Goal: Task Accomplishment & Management: Manage account settings

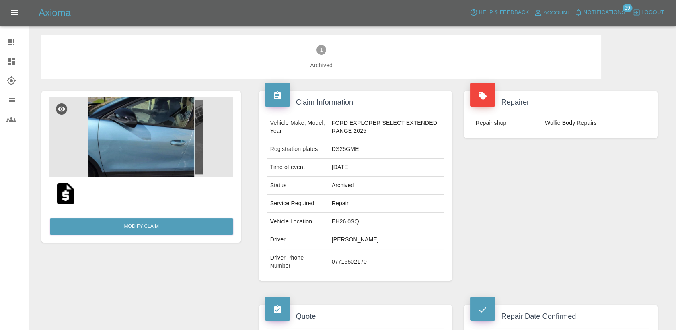
click at [3, 59] on link "Dashboard" at bounding box center [14, 61] width 29 height 19
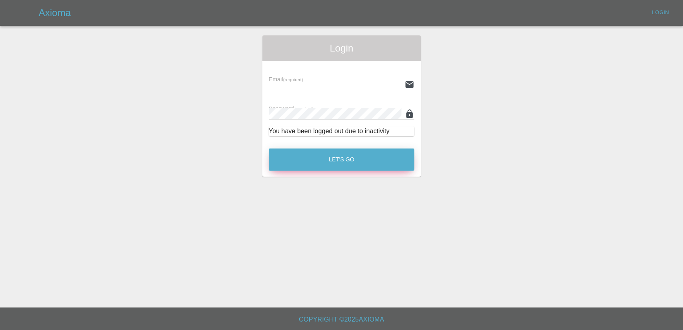
type input "[PERSON_NAME][EMAIL_ADDRESS][PERSON_NAME][DOMAIN_NAME]"
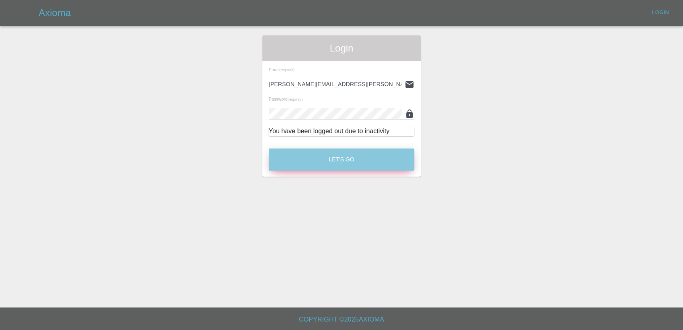
click at [301, 149] on button "Let's Go" at bounding box center [342, 159] width 146 height 22
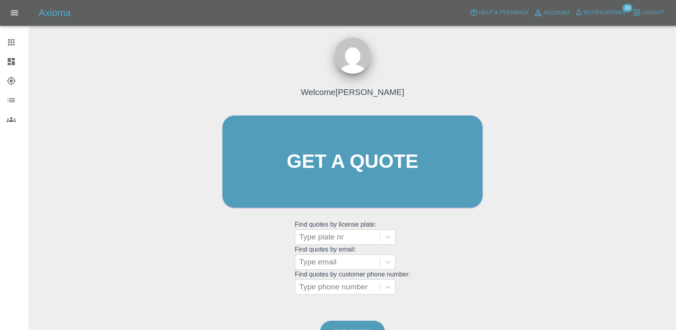
click at [15, 56] on link "Dashboard" at bounding box center [14, 61] width 29 height 19
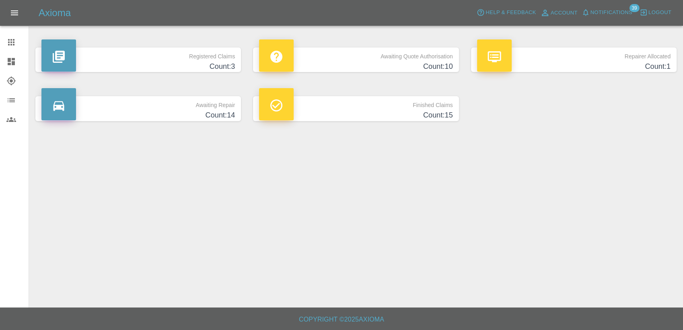
click at [406, 68] on h4 "Count: 10" at bounding box center [355, 66] width 193 height 11
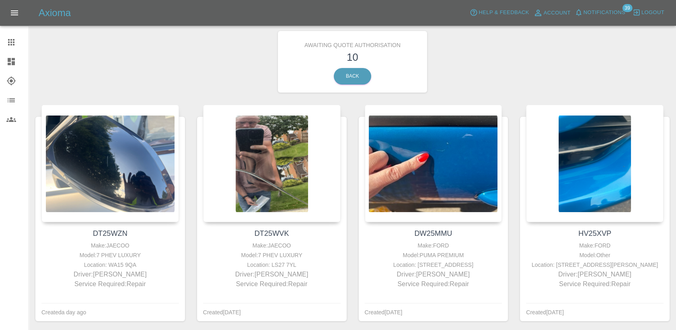
scroll to position [45, 0]
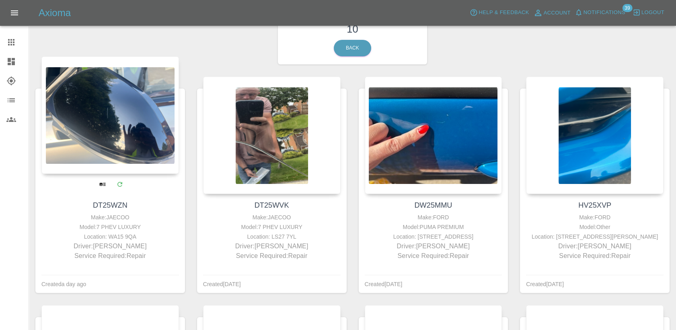
click at [113, 211] on h4 "DT25WZN" at bounding box center [110, 205] width 134 height 11
click at [115, 204] on link "DT25WZN" at bounding box center [110, 205] width 35 height 8
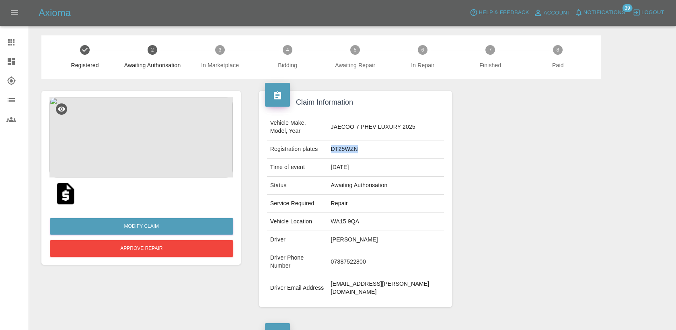
drag, startPoint x: 379, startPoint y: 142, endPoint x: 341, endPoint y: 143, distance: 37.8
click at [341, 143] on tr "Registration plates DT25WZN" at bounding box center [355, 149] width 177 height 18
copy tr "DT25WZN"
click at [159, 251] on button "Approve Repair" at bounding box center [141, 248] width 183 height 16
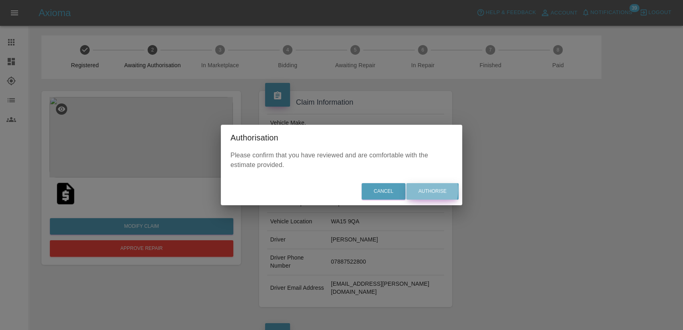
click at [425, 190] on button "Authorise" at bounding box center [432, 191] width 52 height 16
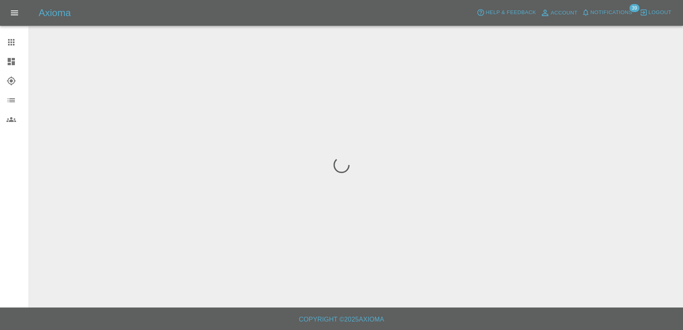
drag, startPoint x: 342, startPoint y: 165, endPoint x: 14, endPoint y: 59, distance: 344.1
click at [14, 59] on icon at bounding box center [11, 61] width 7 height 7
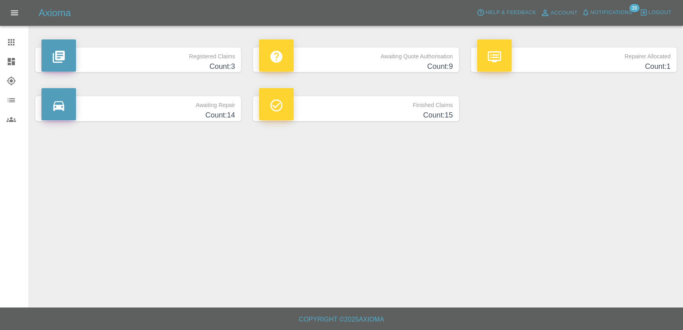
click at [346, 48] on p "Awaiting Quote Authorisation" at bounding box center [355, 54] width 193 height 14
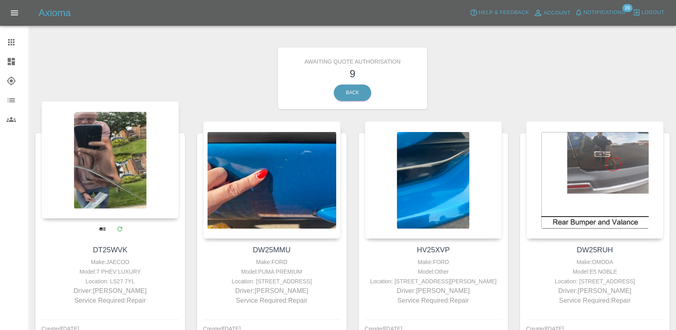
click at [108, 251] on link "DT25WVK" at bounding box center [110, 250] width 35 height 8
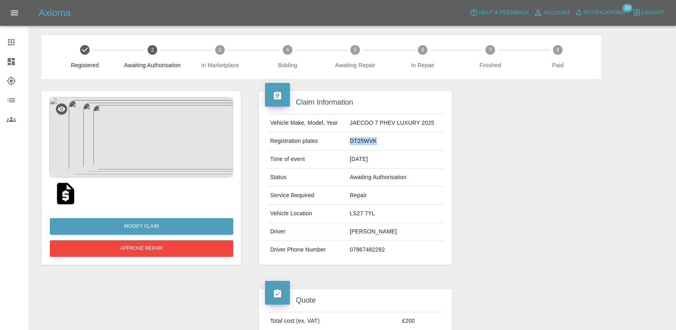
drag, startPoint x: 358, startPoint y: 143, endPoint x: 351, endPoint y: 143, distance: 7.2
click at [351, 143] on td "DT25WVK" at bounding box center [396, 141] width 98 height 18
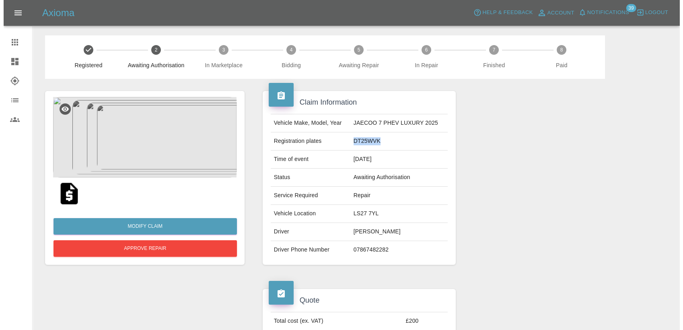
scroll to position [89, 0]
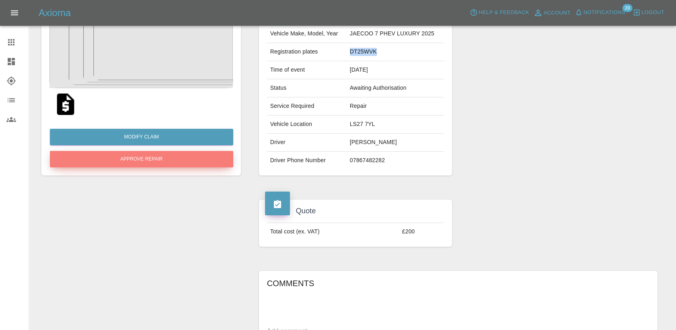
click at [195, 165] on button "Approve Repair" at bounding box center [141, 159] width 183 height 16
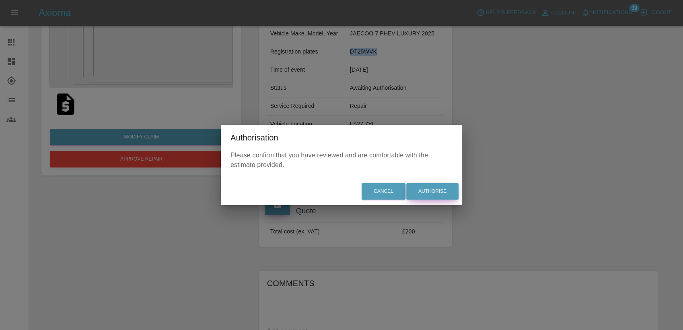
click at [432, 185] on button "Authorise" at bounding box center [432, 191] width 52 height 16
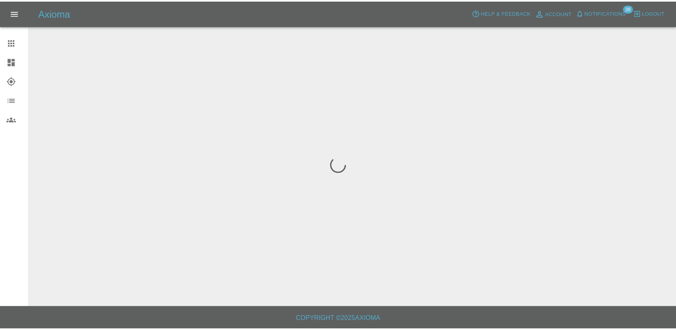
scroll to position [0, 0]
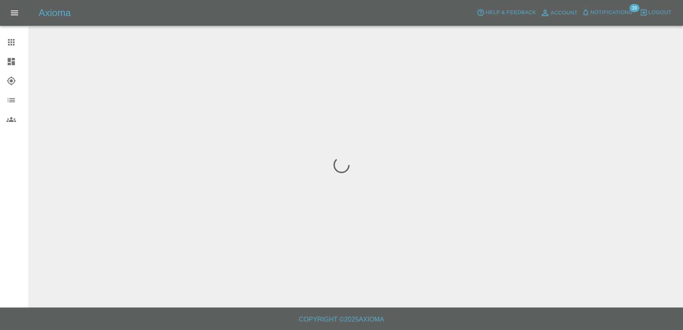
click at [13, 72] on link "Explorer" at bounding box center [14, 80] width 29 height 19
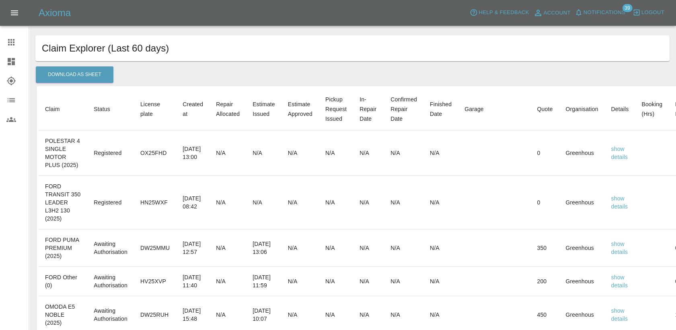
click at [15, 62] on icon at bounding box center [11, 62] width 10 height 10
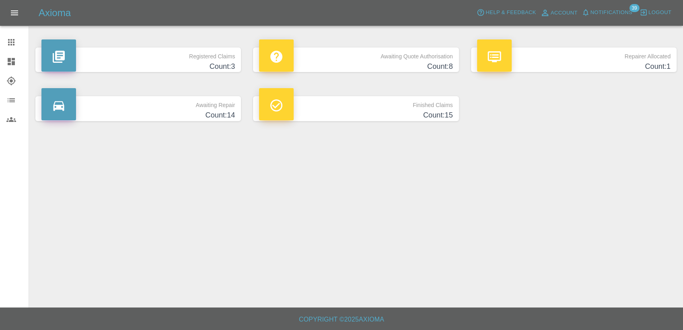
click at [391, 67] on h4 "Count: 8" at bounding box center [355, 66] width 193 height 11
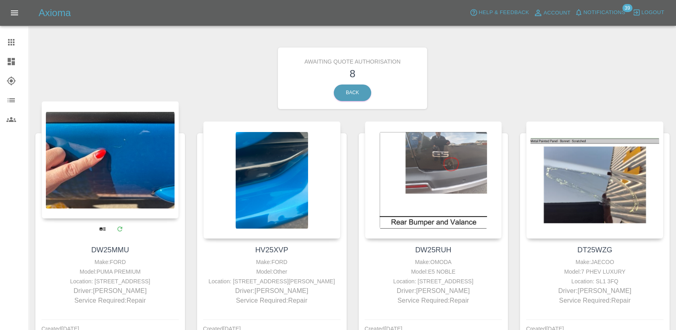
click at [106, 249] on link "DW25MMU" at bounding box center [110, 250] width 38 height 8
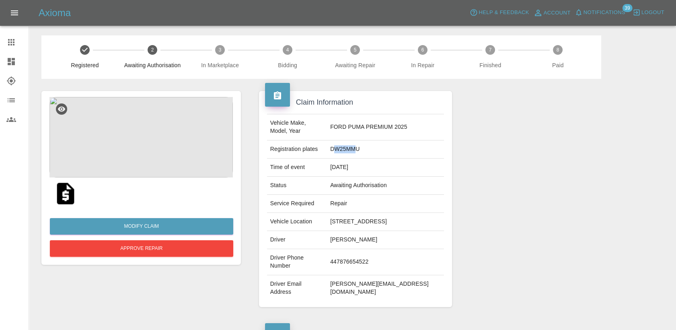
drag, startPoint x: 364, startPoint y: 150, endPoint x: 342, endPoint y: 152, distance: 22.7
click at [342, 152] on td "DW25MMU" at bounding box center [385, 149] width 117 height 18
drag, startPoint x: 342, startPoint y: 152, endPoint x: 383, endPoint y: 151, distance: 41.0
click at [383, 151] on td "DW25MMU" at bounding box center [385, 149] width 117 height 18
drag, startPoint x: 379, startPoint y: 151, endPoint x: 331, endPoint y: 149, distance: 47.5
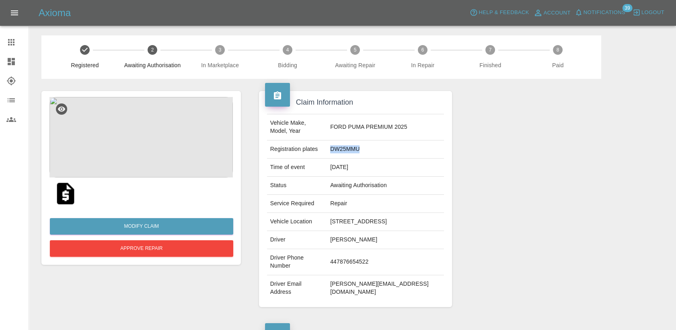
click at [331, 149] on tr "Registration plates DW25MMU" at bounding box center [355, 149] width 177 height 18
copy tr "DW25MMU"
click at [167, 251] on button "Approve Repair" at bounding box center [141, 248] width 183 height 16
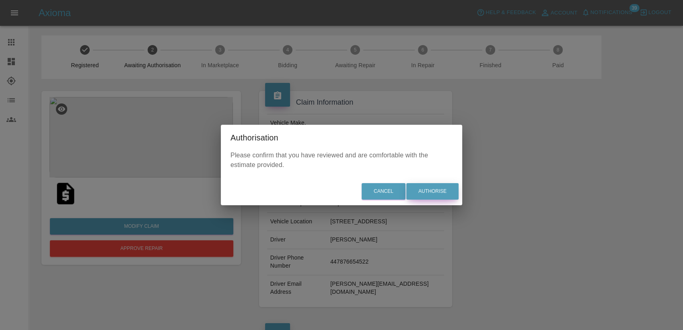
click at [428, 192] on button "Authorise" at bounding box center [432, 191] width 52 height 16
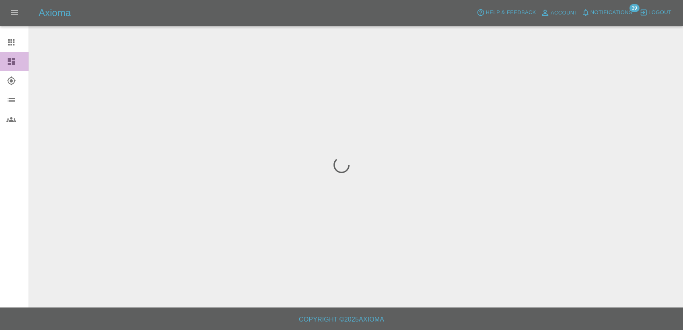
click at [16, 62] on icon at bounding box center [11, 62] width 10 height 10
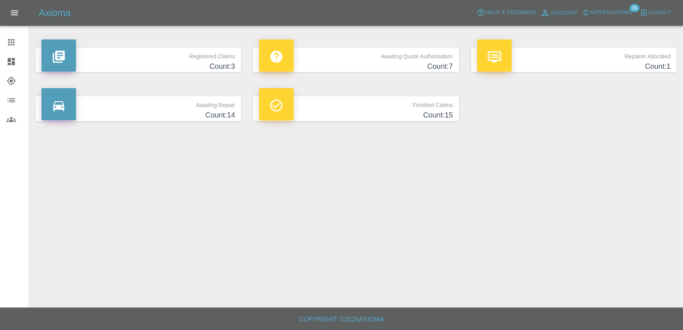
click at [391, 67] on h4 "Count: 7" at bounding box center [355, 66] width 193 height 11
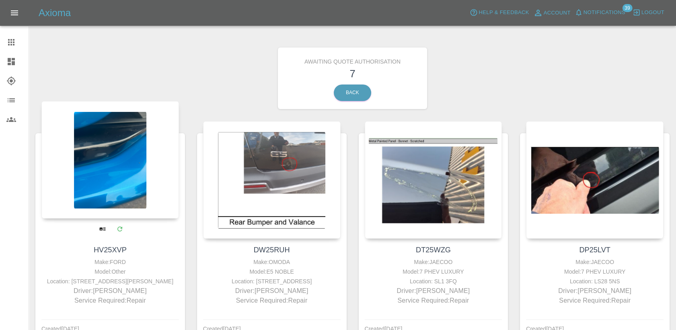
click at [122, 251] on link "HV25XVP" at bounding box center [110, 250] width 33 height 8
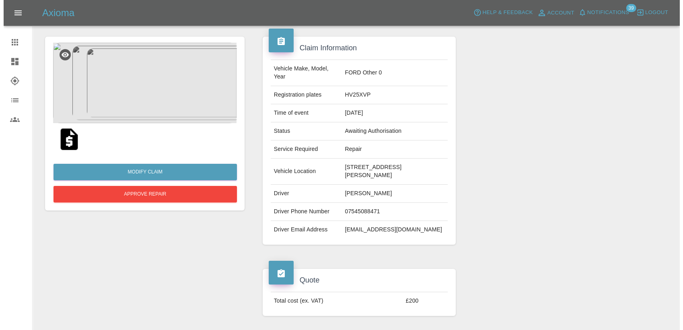
scroll to position [45, 0]
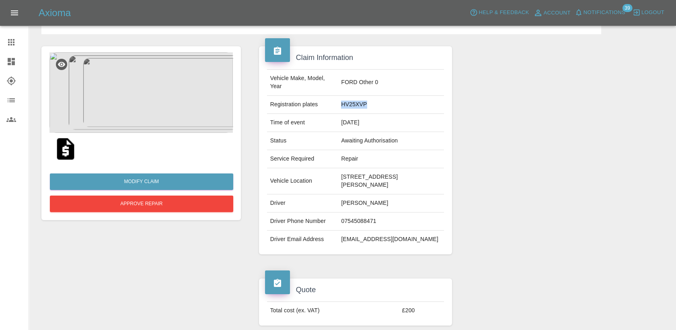
drag, startPoint x: 370, startPoint y: 106, endPoint x: 339, endPoint y: 108, distance: 31.4
click at [339, 108] on td "HV25XVP" at bounding box center [391, 105] width 106 height 18
copy td "HV25XVP"
click at [177, 201] on button "Approve Repair" at bounding box center [141, 204] width 183 height 16
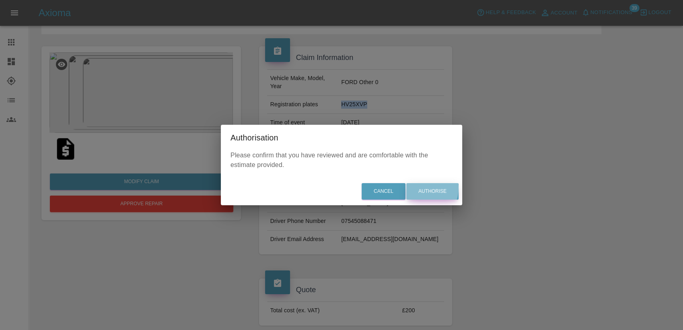
click at [423, 188] on button "Authorise" at bounding box center [432, 191] width 52 height 16
